Goal: Task Accomplishment & Management: Complete application form

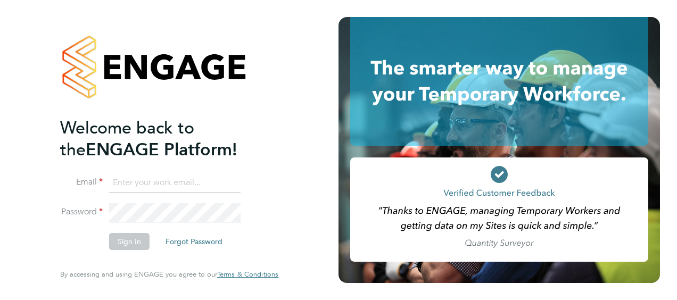
type input "johnogrady796@gmail.com"
click at [120, 242] on button "Sign In" at bounding box center [129, 241] width 40 height 17
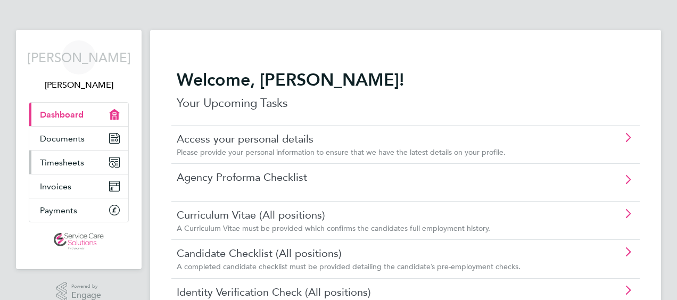
click at [59, 162] on span "Timesheets" at bounding box center [62, 162] width 44 height 10
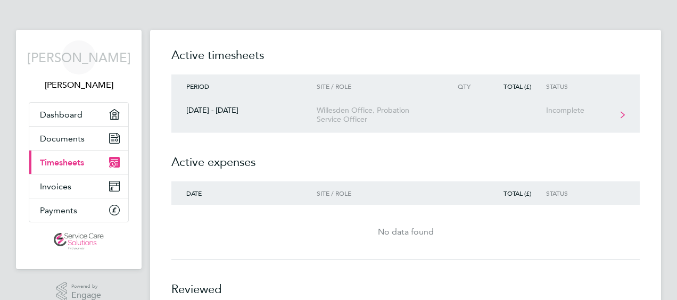
click at [344, 118] on div "Willesden Office, Probation Service Officer" at bounding box center [378, 115] width 122 height 18
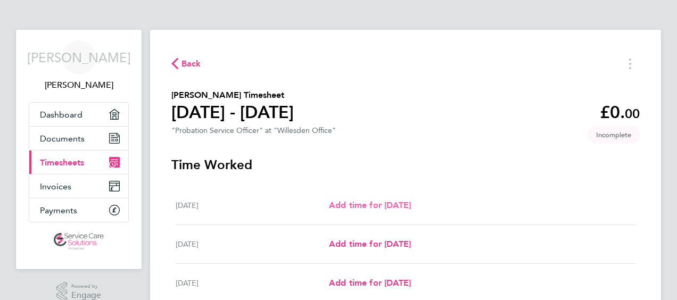
click at [388, 206] on span "Add time for [DATE]" at bounding box center [370, 205] width 82 height 10
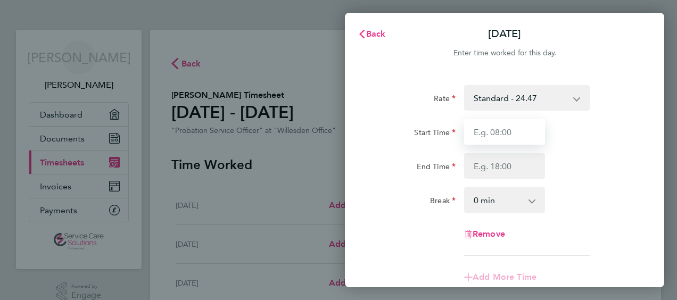
click at [492, 134] on input "Start Time" at bounding box center [504, 132] width 81 height 26
type input "09:00"
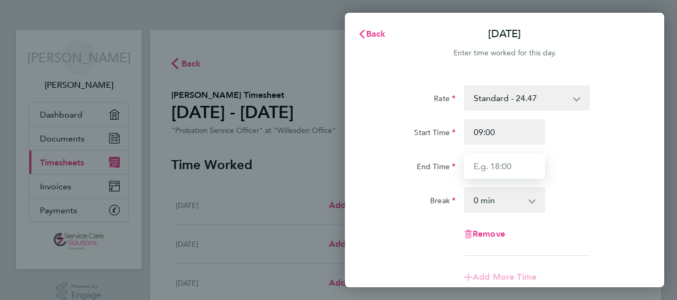
type input "17:30"
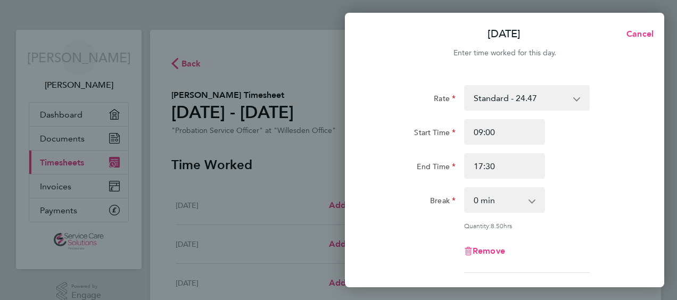
click at [492, 210] on select "0 min 15 min 30 min 45 min 60 min 75 min 90 min" at bounding box center [498, 199] width 66 height 23
select select "30"
click at [465, 188] on select "0 min 15 min 30 min 45 min 60 min 75 min 90 min" at bounding box center [498, 199] width 66 height 23
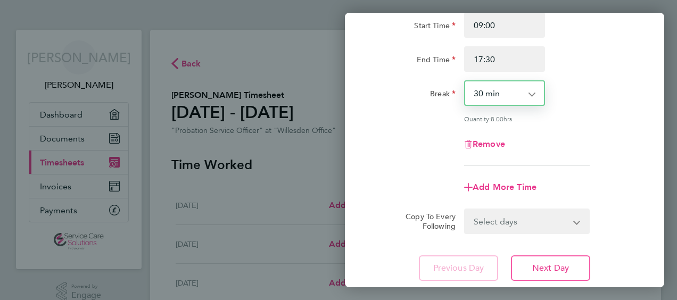
scroll to position [160, 0]
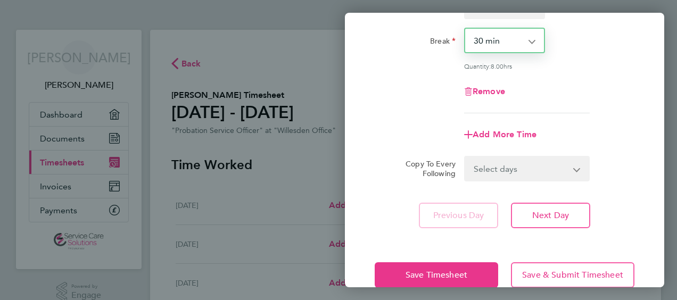
click at [501, 168] on select "Select days Day Weekday (Mon-Fri) Weekend (Sat-Sun) [DATE] [DATE] [DATE] [DATE]…" at bounding box center [521, 168] width 112 height 23
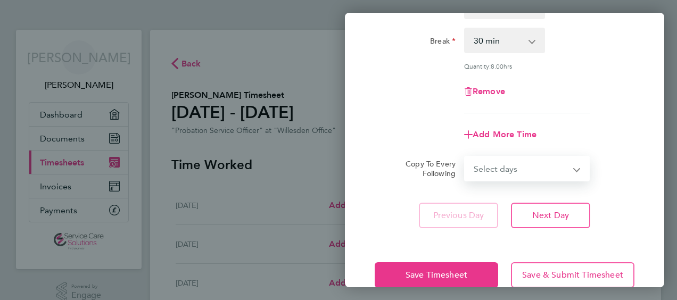
select select "WEEKDAY"
click at [465, 157] on select "Select days Day Weekday (Mon-Fri) Weekend (Sat-Sun) [DATE] [DATE] [DATE] [DATE]…" at bounding box center [521, 168] width 112 height 23
select select "[DATE]"
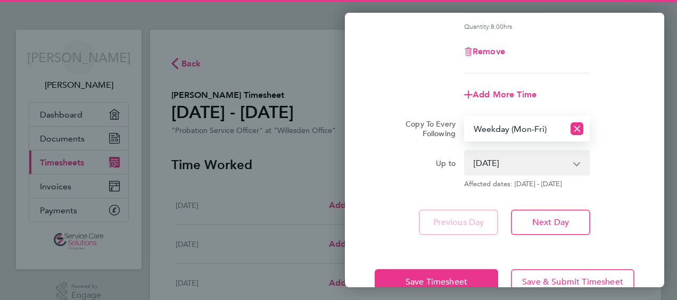
scroll to position [227, 0]
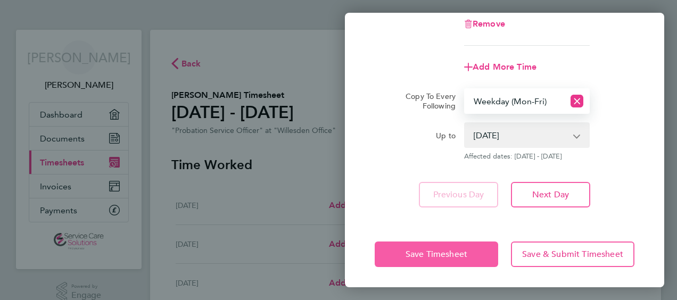
click at [443, 260] on button "Save Timesheet" at bounding box center [436, 255] width 123 height 26
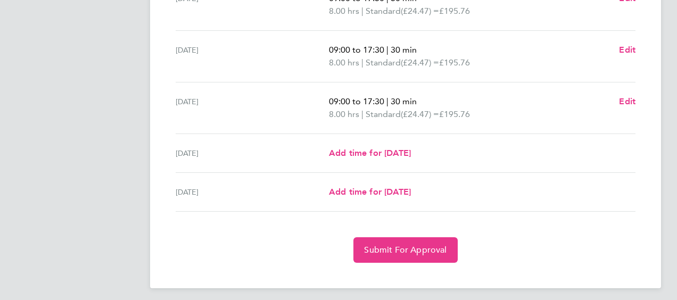
scroll to position [432, 0]
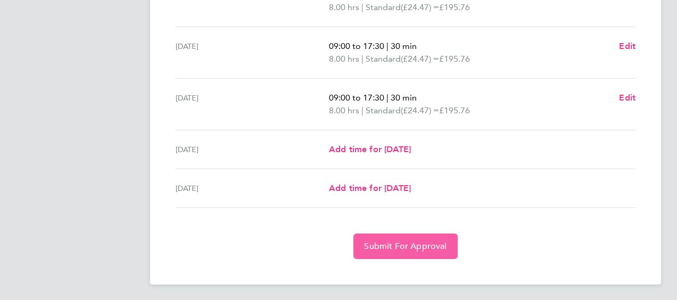
click at [414, 245] on span "Submit For Approval" at bounding box center [405, 246] width 82 height 11
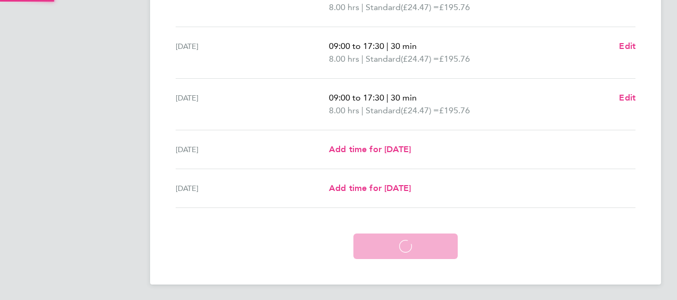
scroll to position [381, 0]
